Goal: Register for event/course

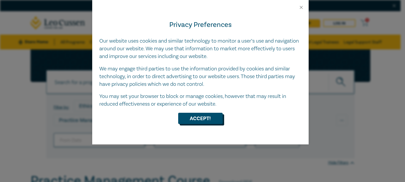
click at [202, 117] on button "Accept!" at bounding box center [200, 118] width 44 height 11
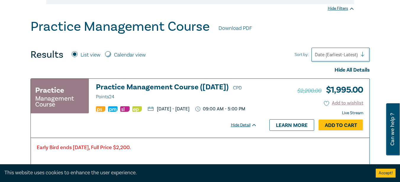
scroll to position [178, 0]
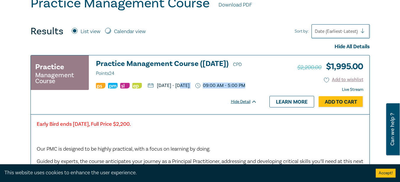
drag, startPoint x: 132, startPoint y: 93, endPoint x: 195, endPoint y: 108, distance: 65.3
click at [195, 108] on div "Practice Management Course Practice Management Course ([DATE]) CPD Points 24 [D…" at bounding box center [147, 84] width 232 height 59
click at [123, 74] on span "CPD Points 24" at bounding box center [169, 69] width 146 height 15
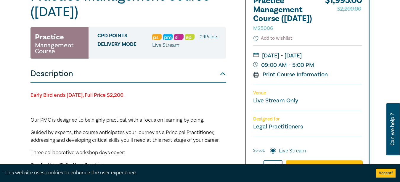
scroll to position [119, 0]
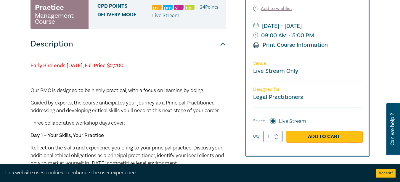
click at [269, 75] on link "Live Stream Only" at bounding box center [275, 71] width 45 height 8
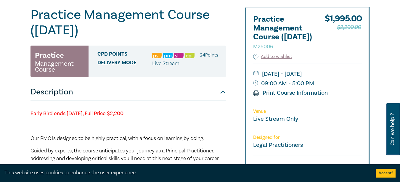
scroll to position [0, 0]
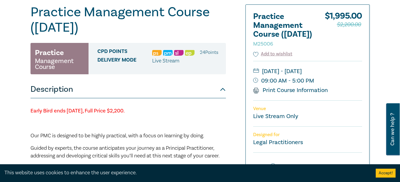
scroll to position [59, 0]
